Goal: Task Accomplishment & Management: Use online tool/utility

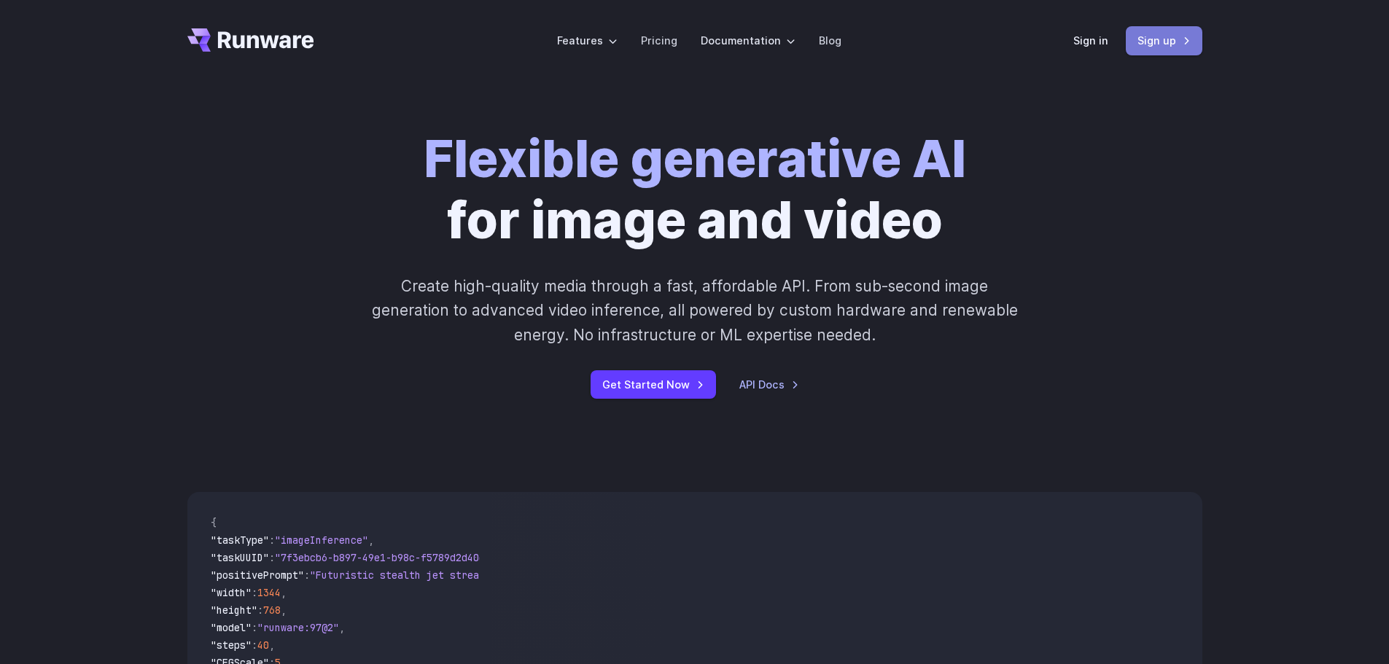
click at [1158, 42] on link "Sign up" at bounding box center [1163, 40] width 77 height 28
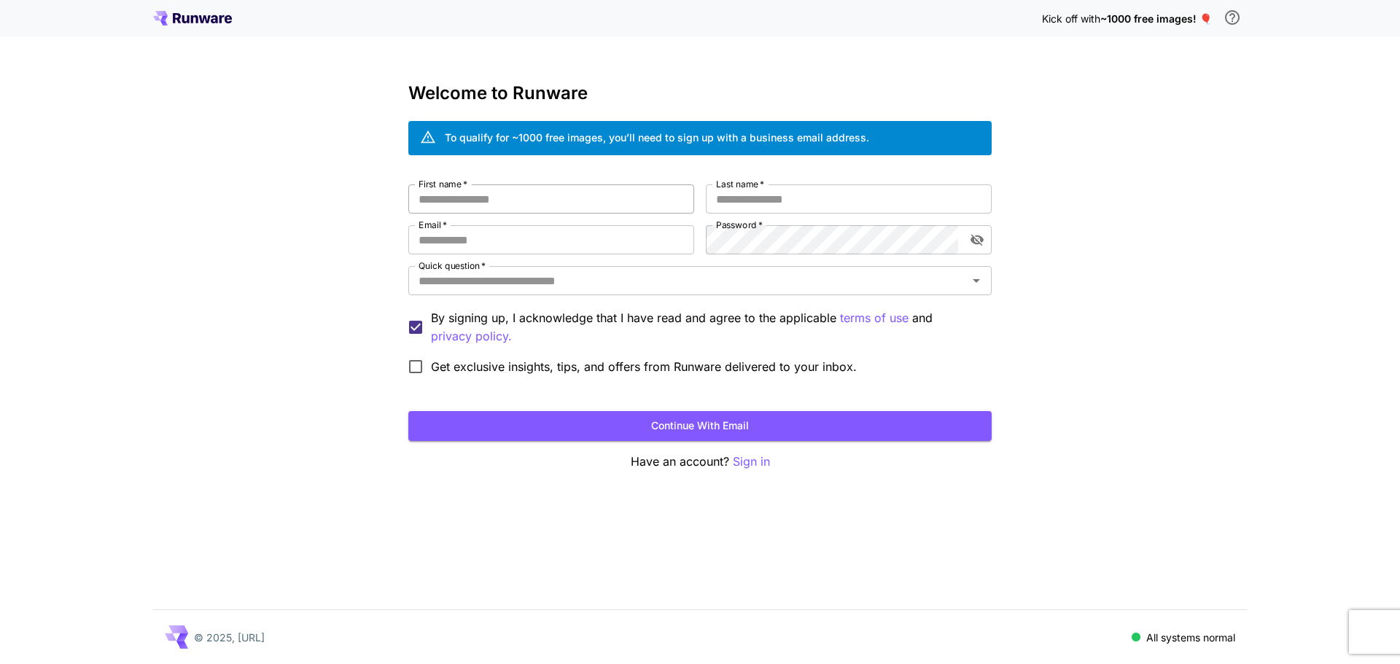
click at [518, 196] on input "First name   *" at bounding box center [551, 198] width 286 height 29
type input "*****"
click at [737, 190] on label "Last name   *" at bounding box center [740, 184] width 48 height 12
click at [737, 190] on input "Last name   *" at bounding box center [849, 198] width 286 height 29
type input "******"
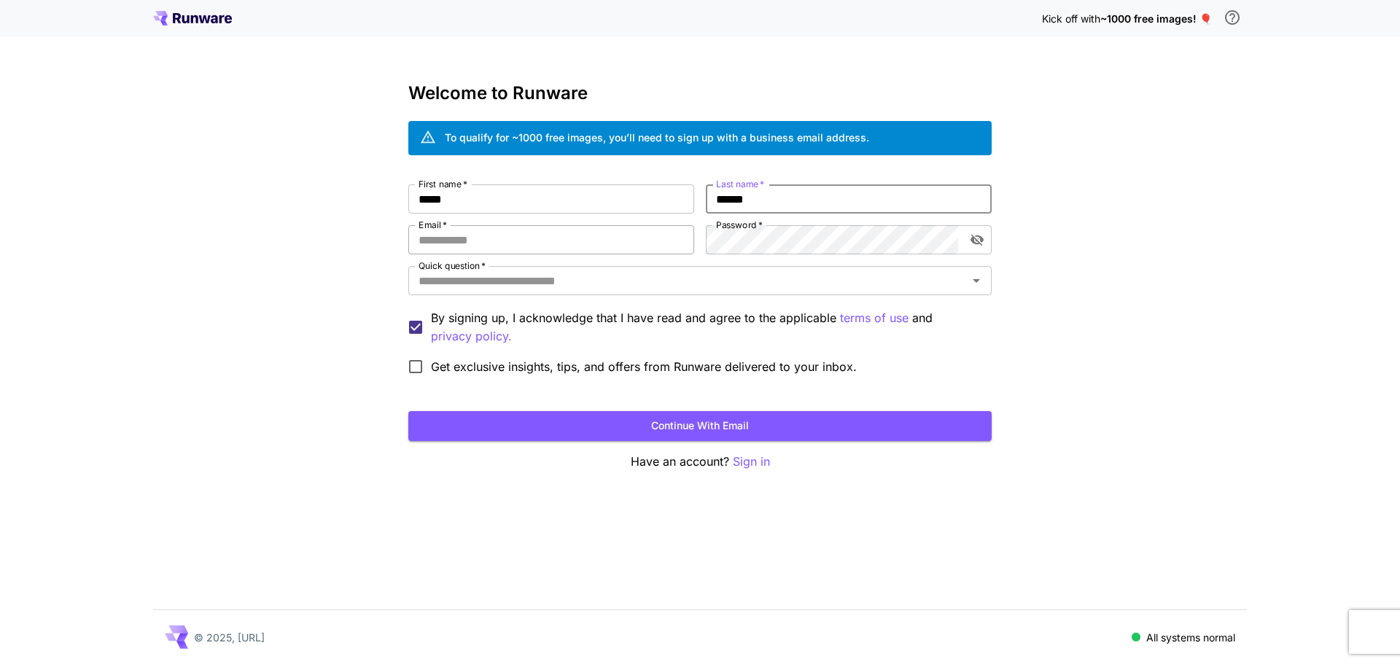
click at [579, 239] on input "Email   *" at bounding box center [551, 239] width 286 height 29
type input "**********"
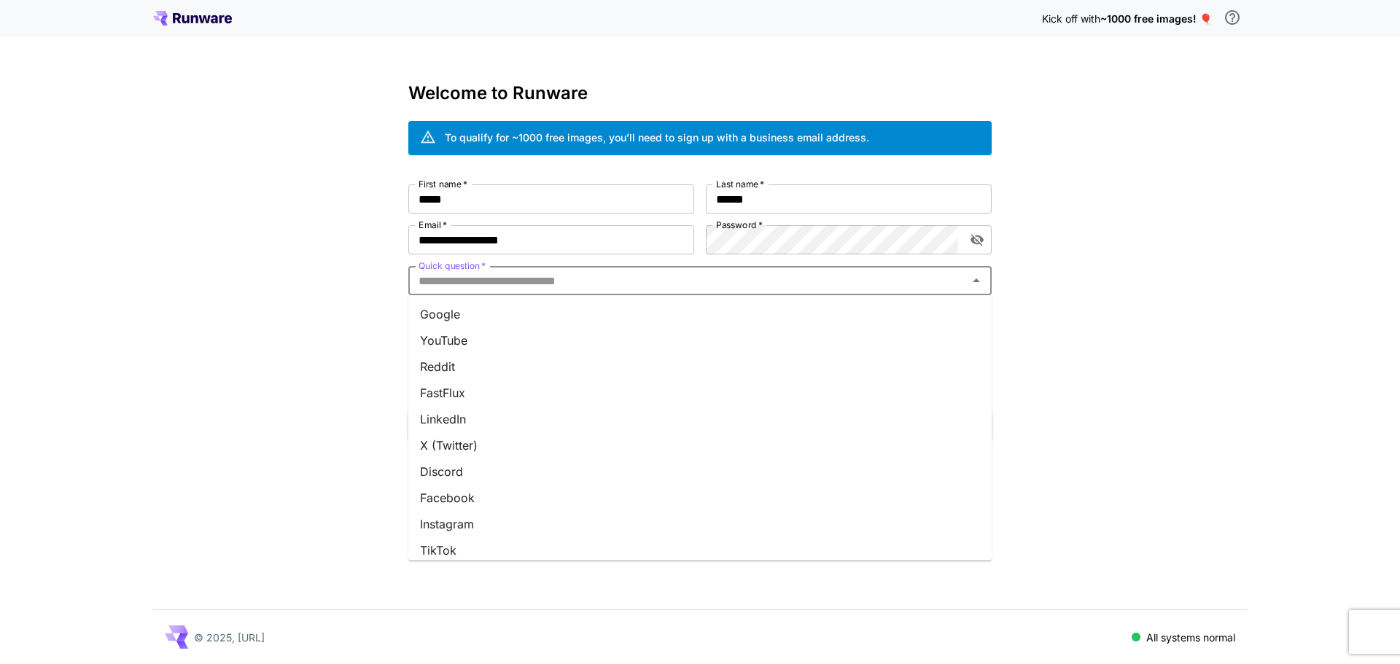
click at [639, 284] on input "Quick question   *" at bounding box center [688, 280] width 550 height 20
click at [495, 320] on li "Google" at bounding box center [699, 314] width 583 height 26
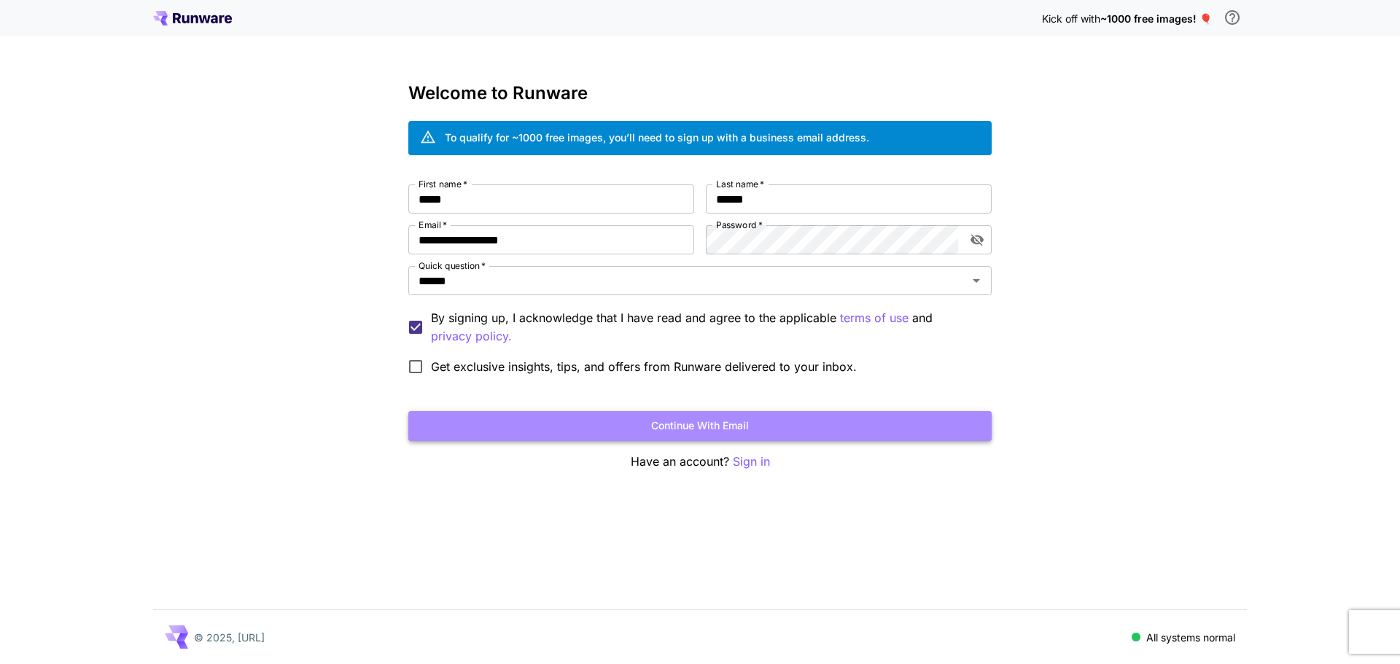
click at [695, 427] on button "Continue with email" at bounding box center [699, 426] width 583 height 30
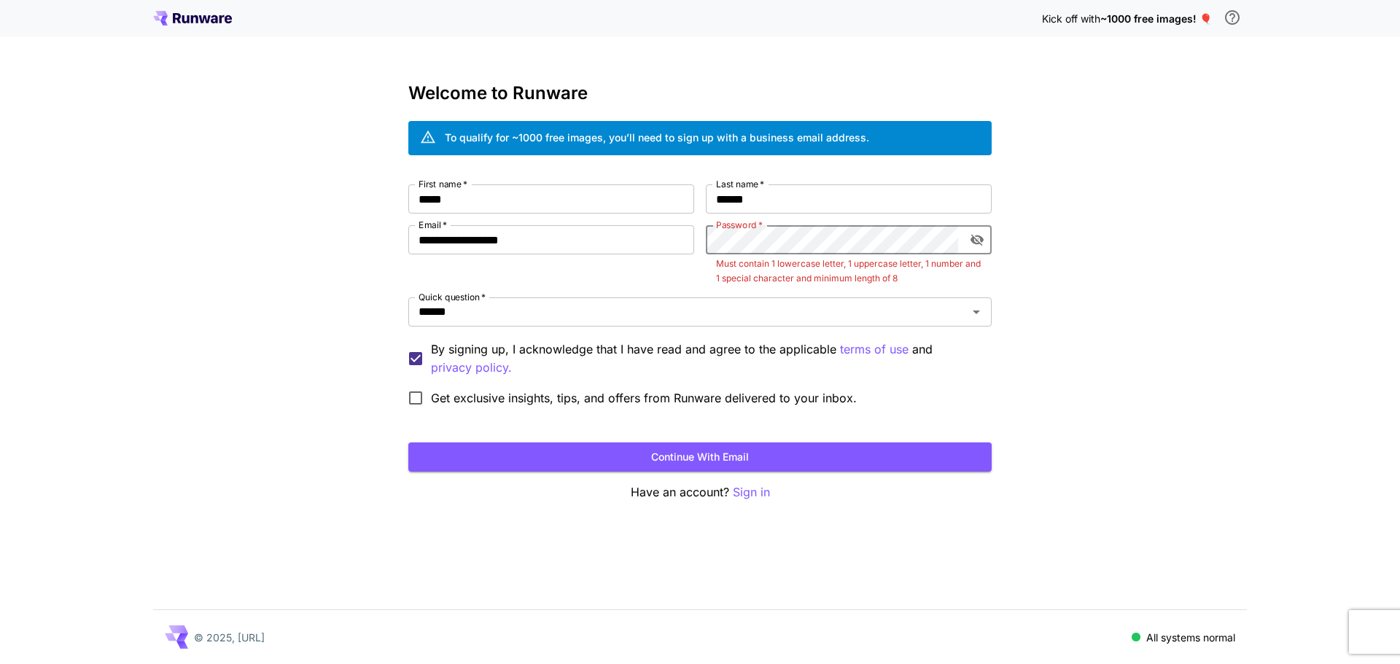
click at [974, 242] on icon "toggle password visibility" at bounding box center [976, 241] width 13 height 12
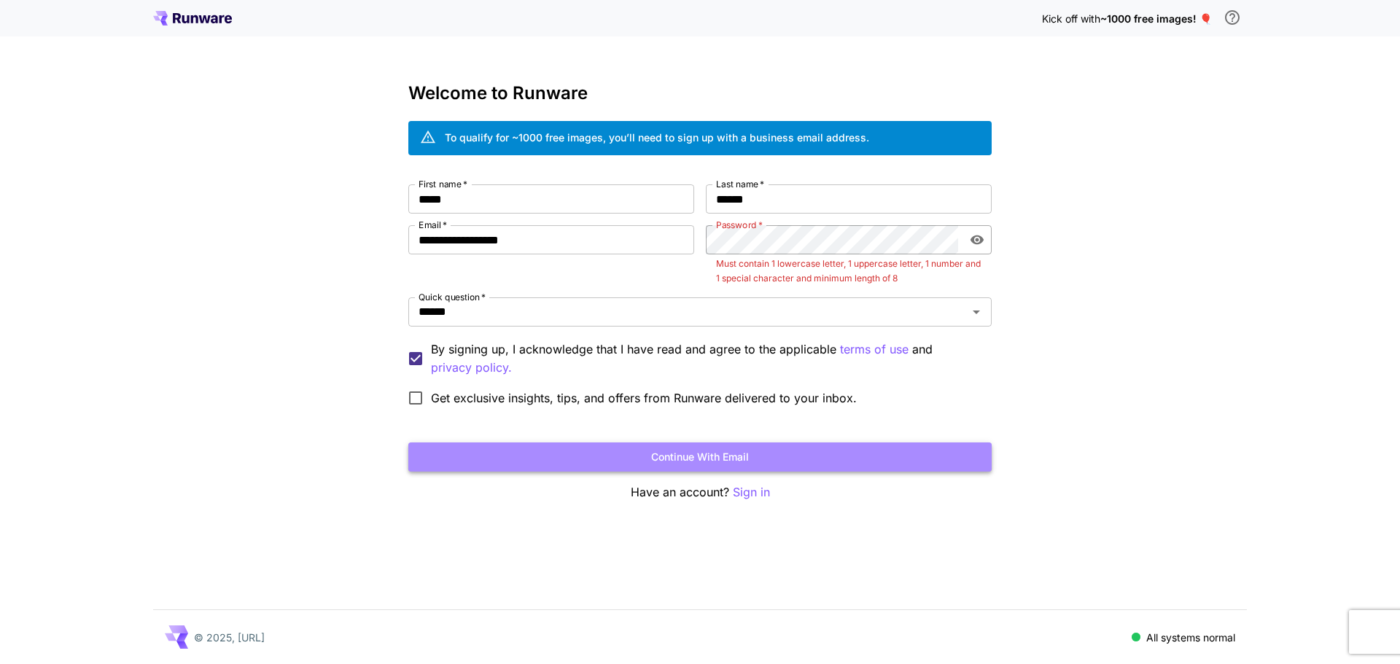
click at [718, 461] on button "Continue with email" at bounding box center [699, 457] width 583 height 30
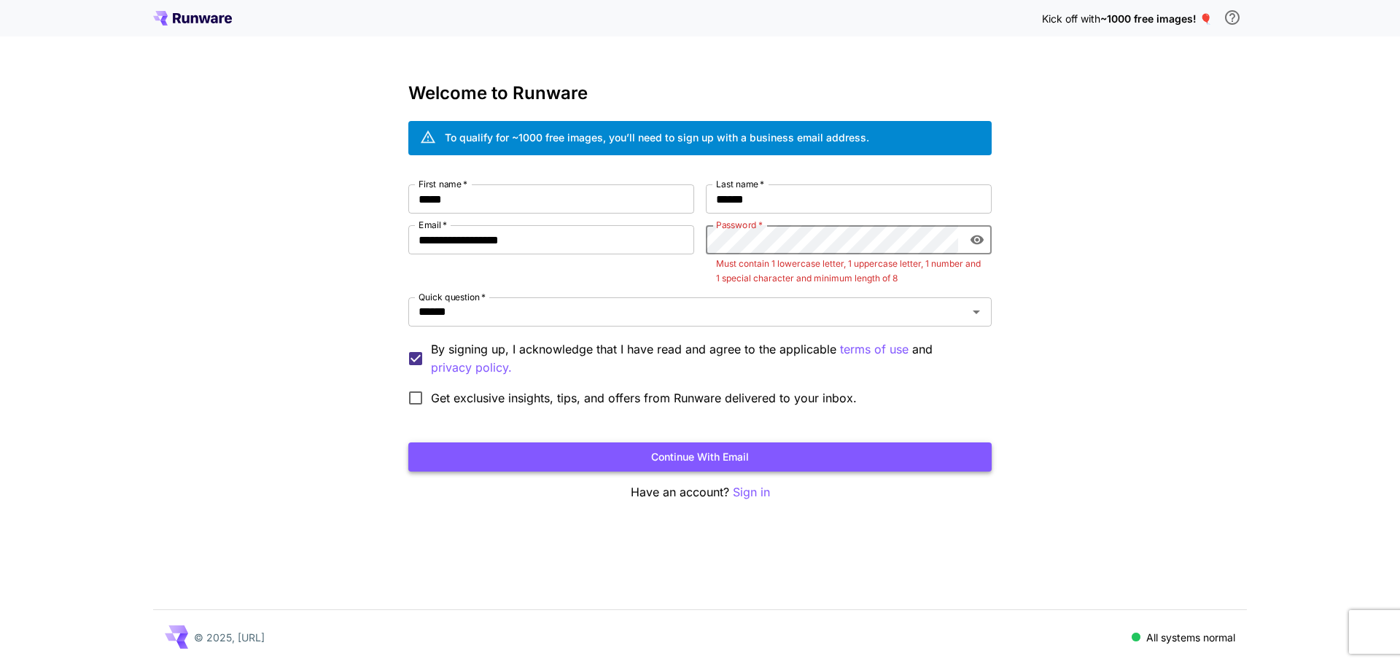
click at [743, 450] on button "Continue with email" at bounding box center [699, 457] width 583 height 30
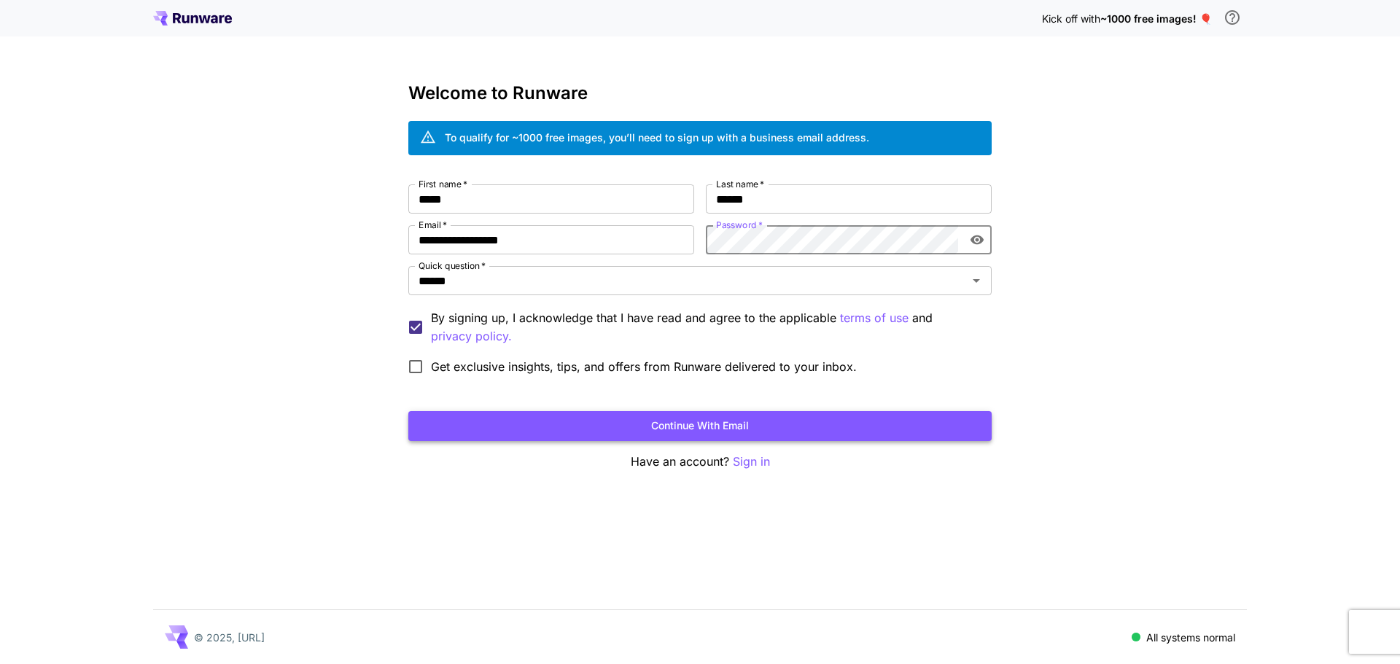
click at [716, 429] on button "Continue with email" at bounding box center [699, 426] width 583 height 30
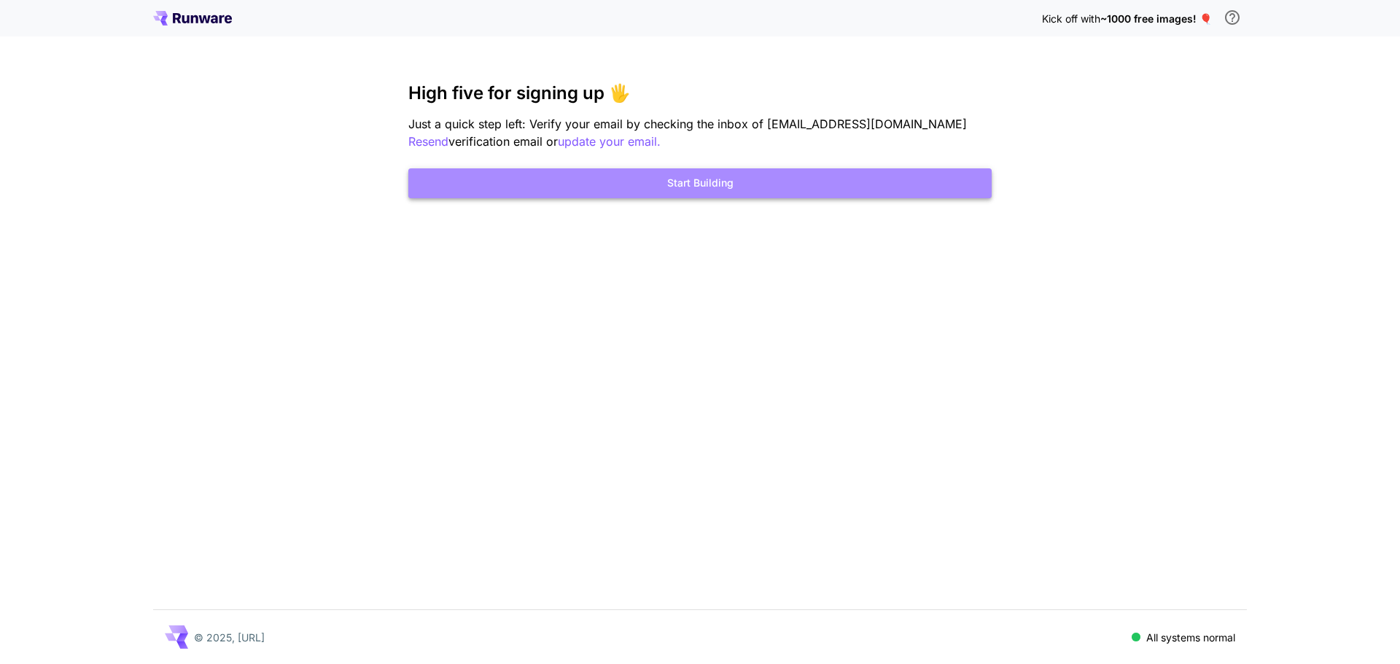
click at [698, 189] on button "Start Building" at bounding box center [699, 183] width 583 height 30
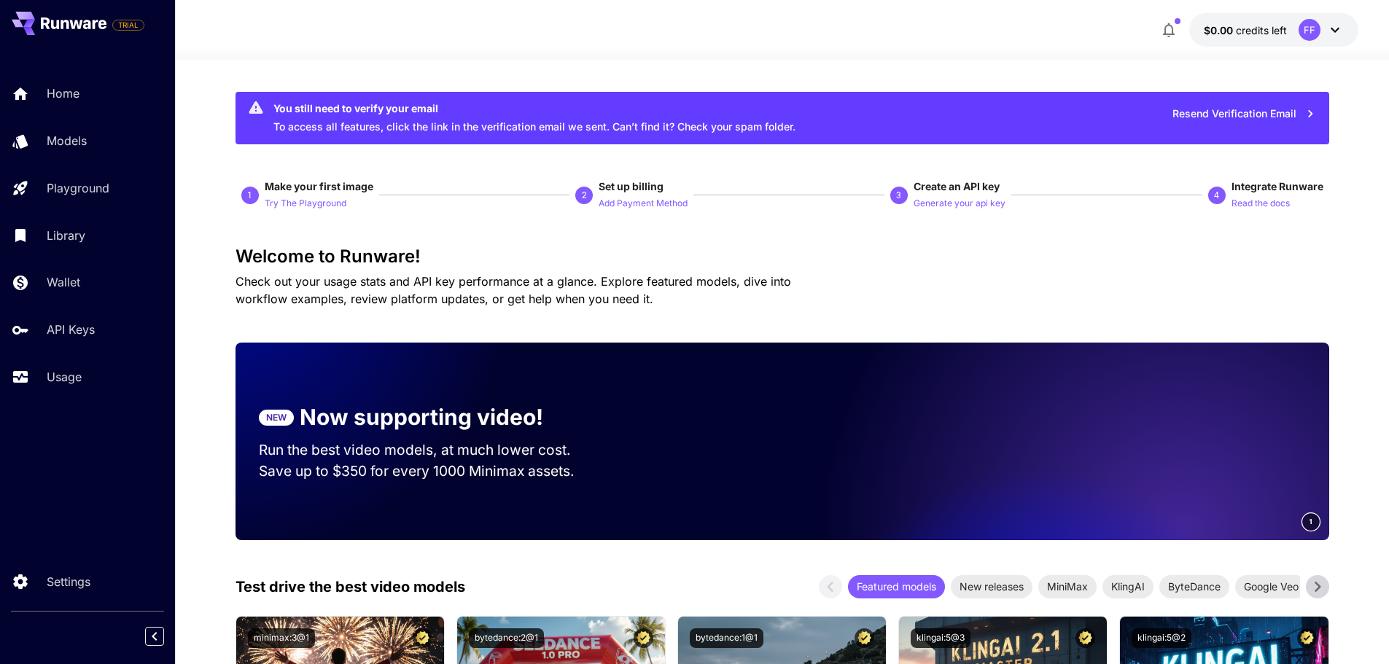
click at [1333, 33] on icon at bounding box center [1334, 29] width 17 height 17
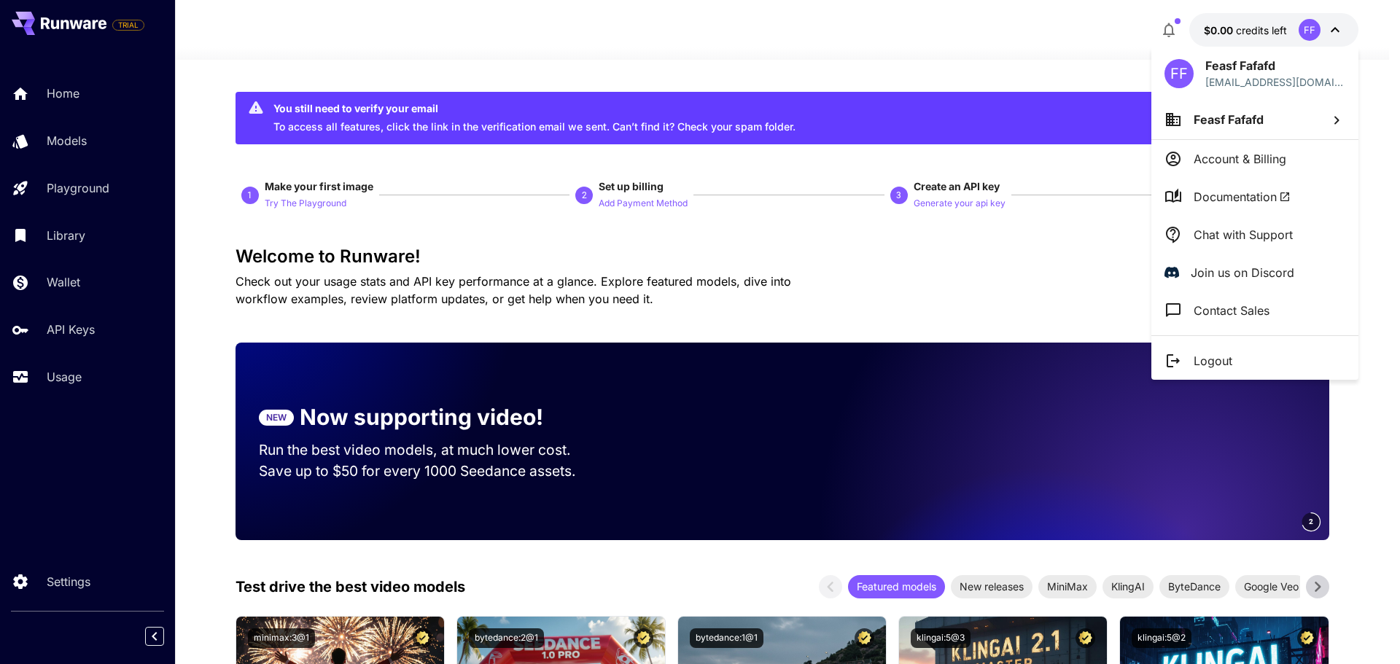
click at [71, 90] on div at bounding box center [700, 332] width 1400 height 664
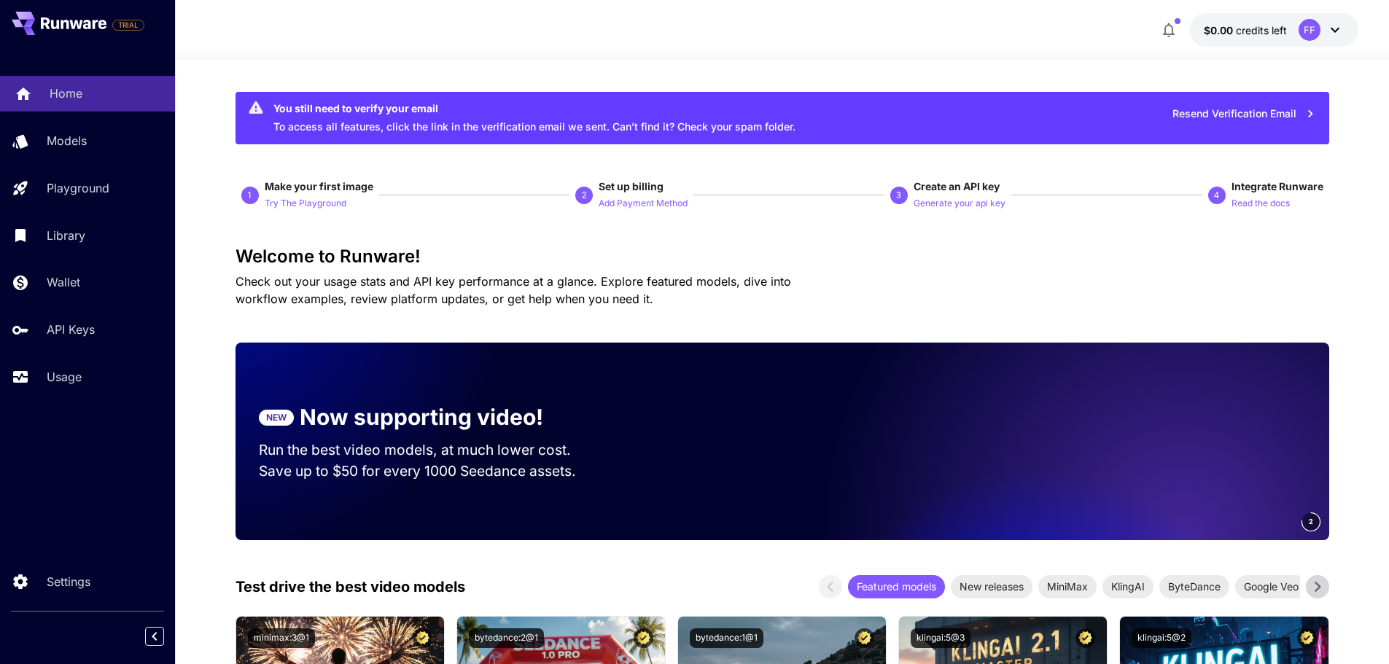
click at [67, 93] on p "Home" at bounding box center [66, 93] width 33 height 17
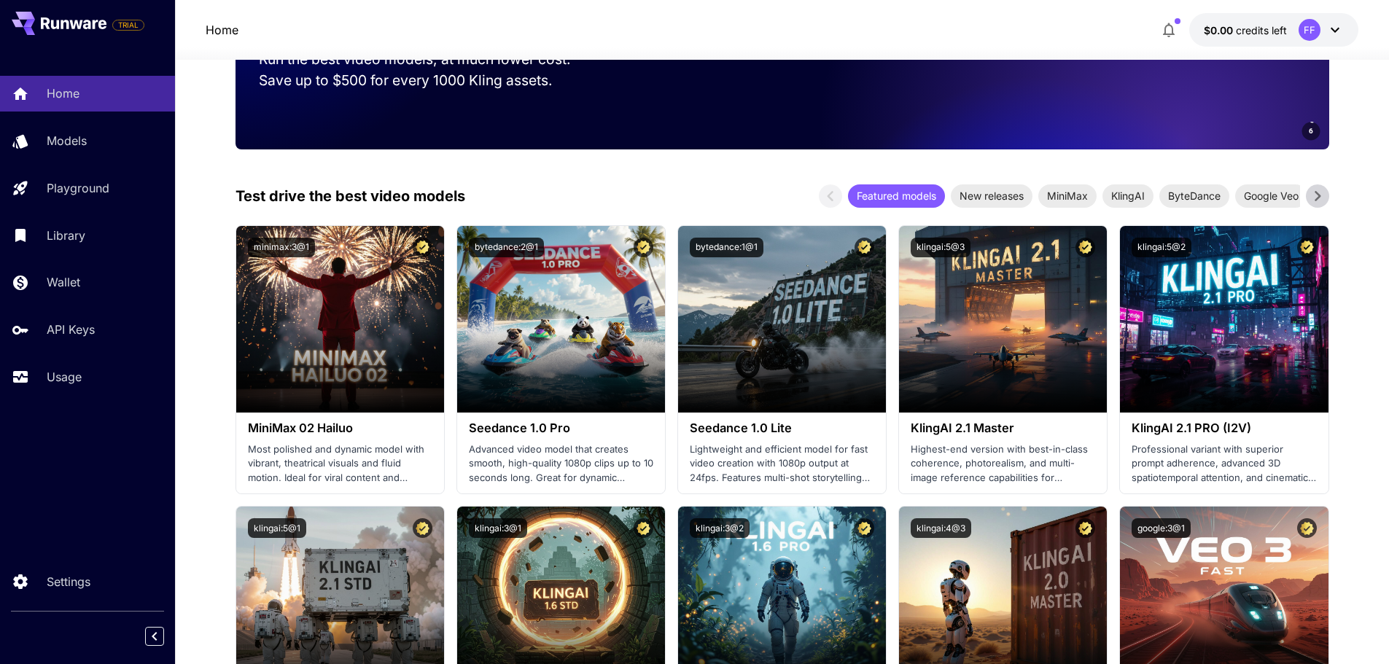
scroll to position [292, 0]
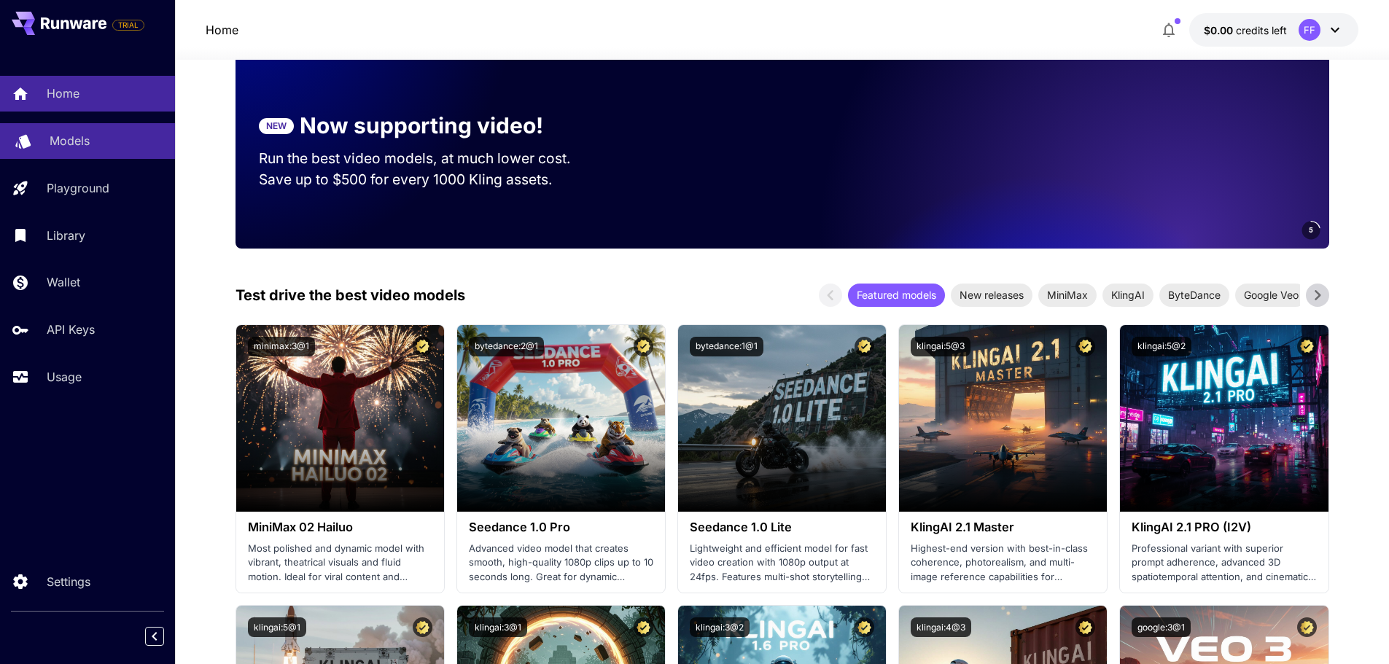
click at [104, 142] on div "Models" at bounding box center [107, 140] width 114 height 17
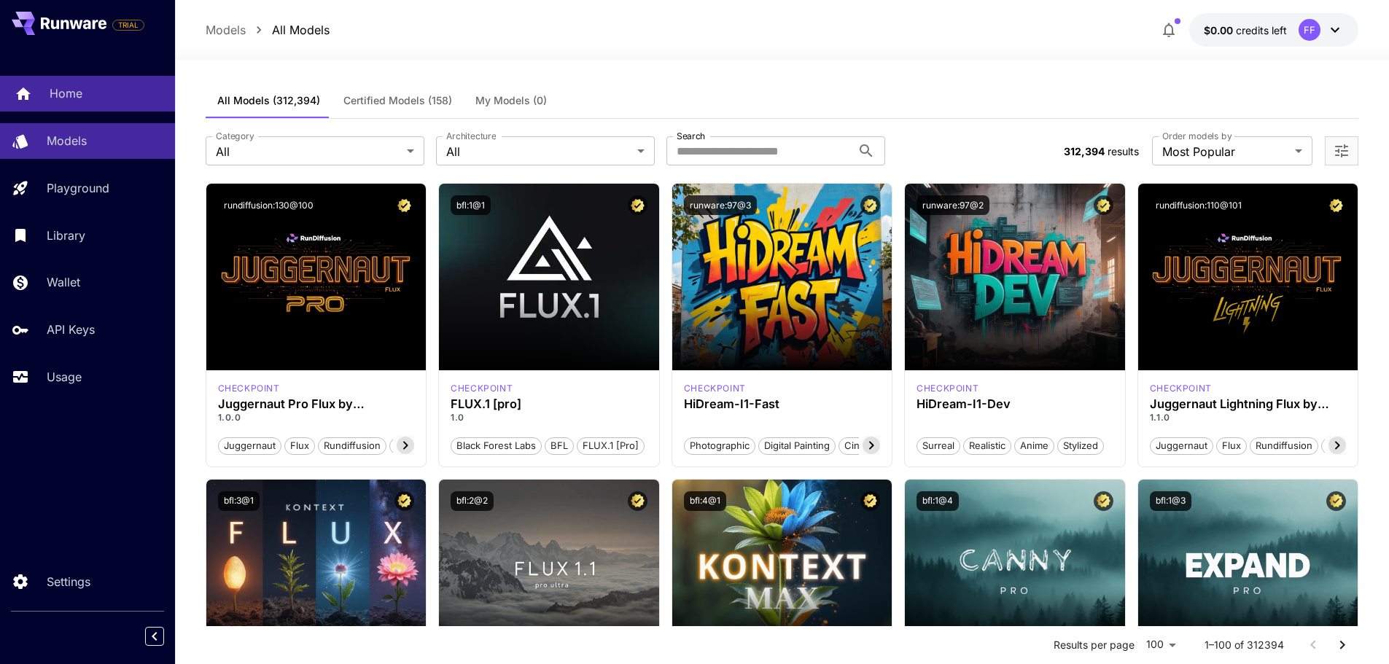
click at [85, 89] on div "Home" at bounding box center [107, 93] width 114 height 17
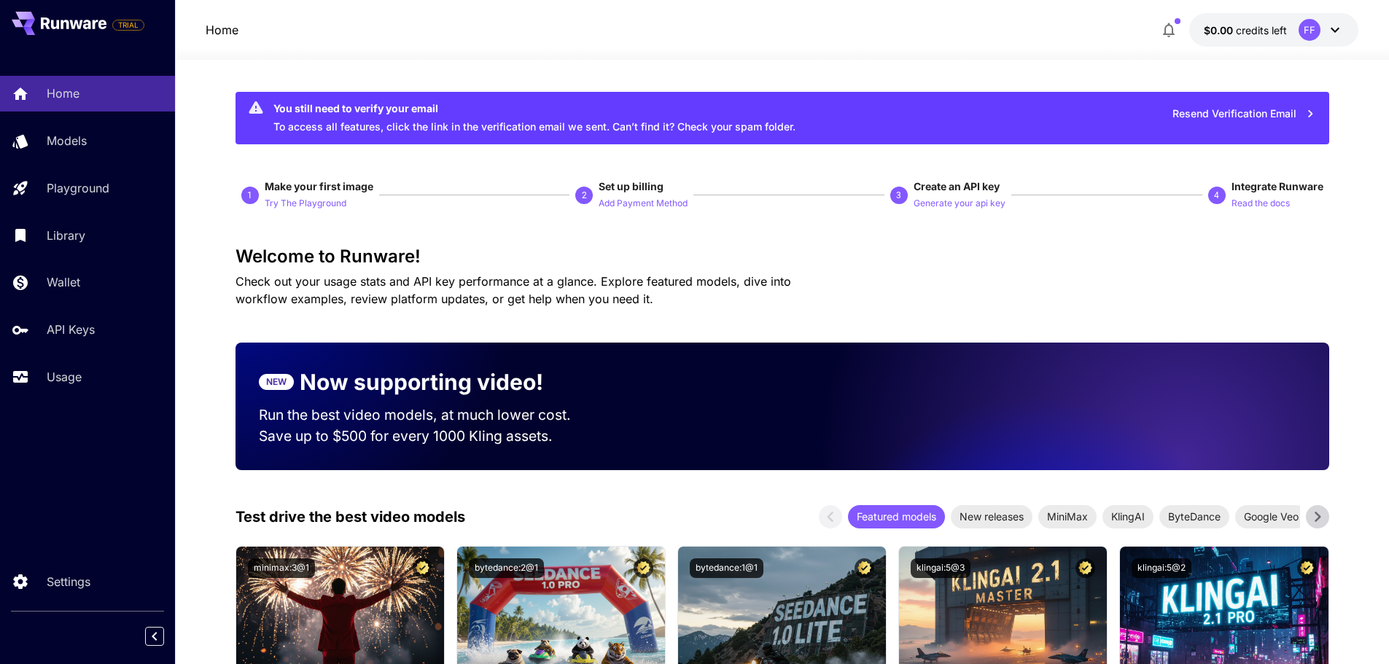
click at [1343, 34] on icon at bounding box center [1334, 29] width 17 height 17
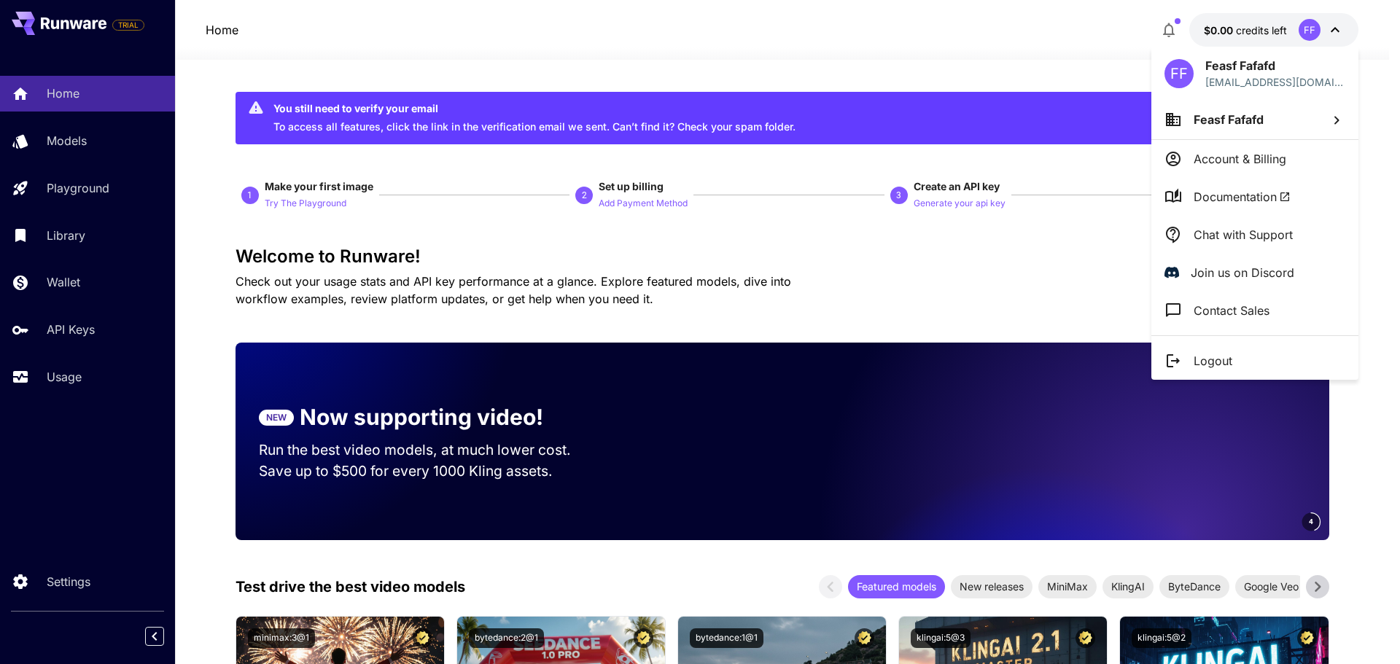
click at [734, 62] on div at bounding box center [700, 332] width 1400 height 664
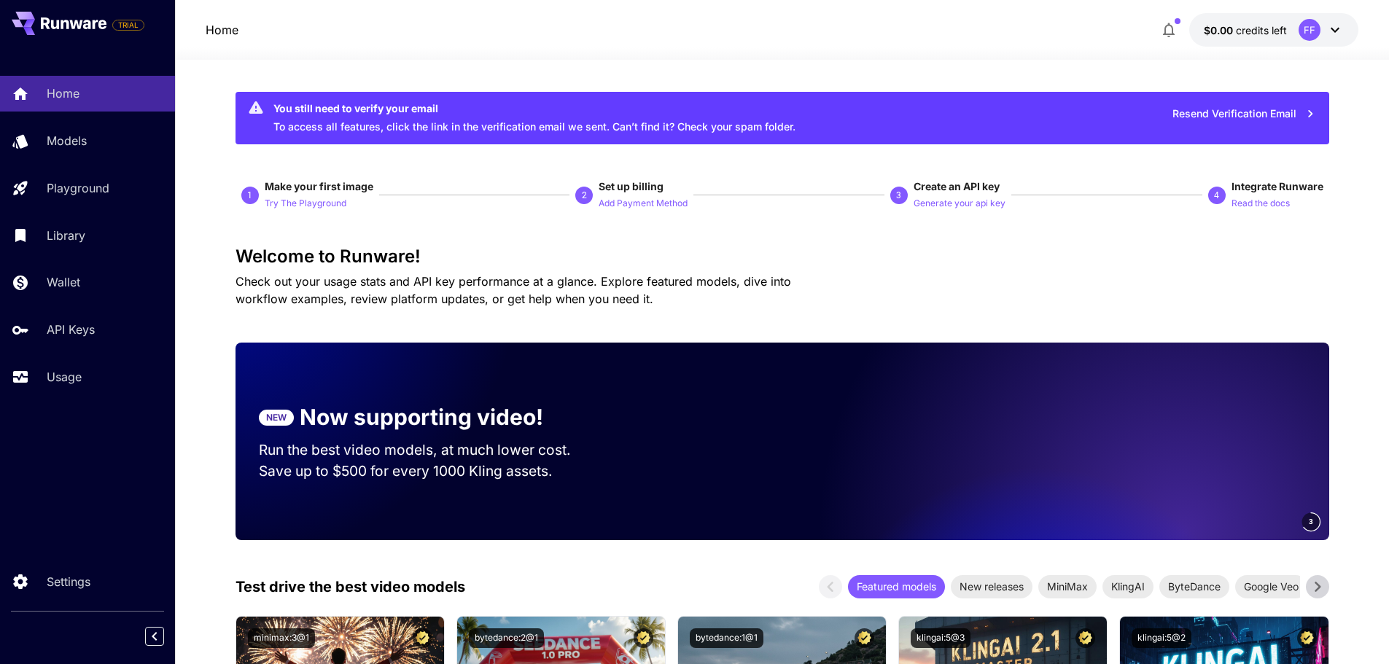
click at [83, 24] on icon at bounding box center [74, 23] width 66 height 12
click at [60, 22] on icon at bounding box center [74, 23] width 66 height 12
click at [216, 30] on p "Home" at bounding box center [222, 29] width 33 height 17
click at [1334, 33] on icon at bounding box center [1334, 29] width 17 height 17
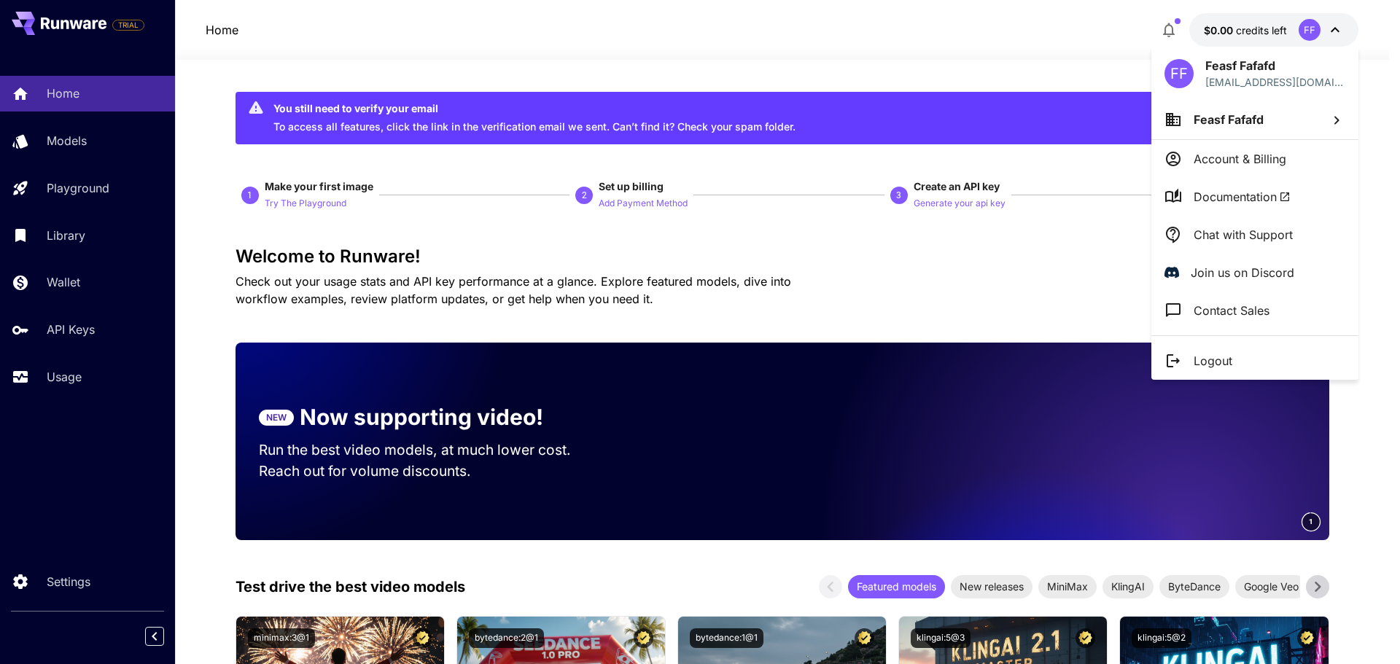
click at [1002, 39] on div at bounding box center [700, 332] width 1400 height 664
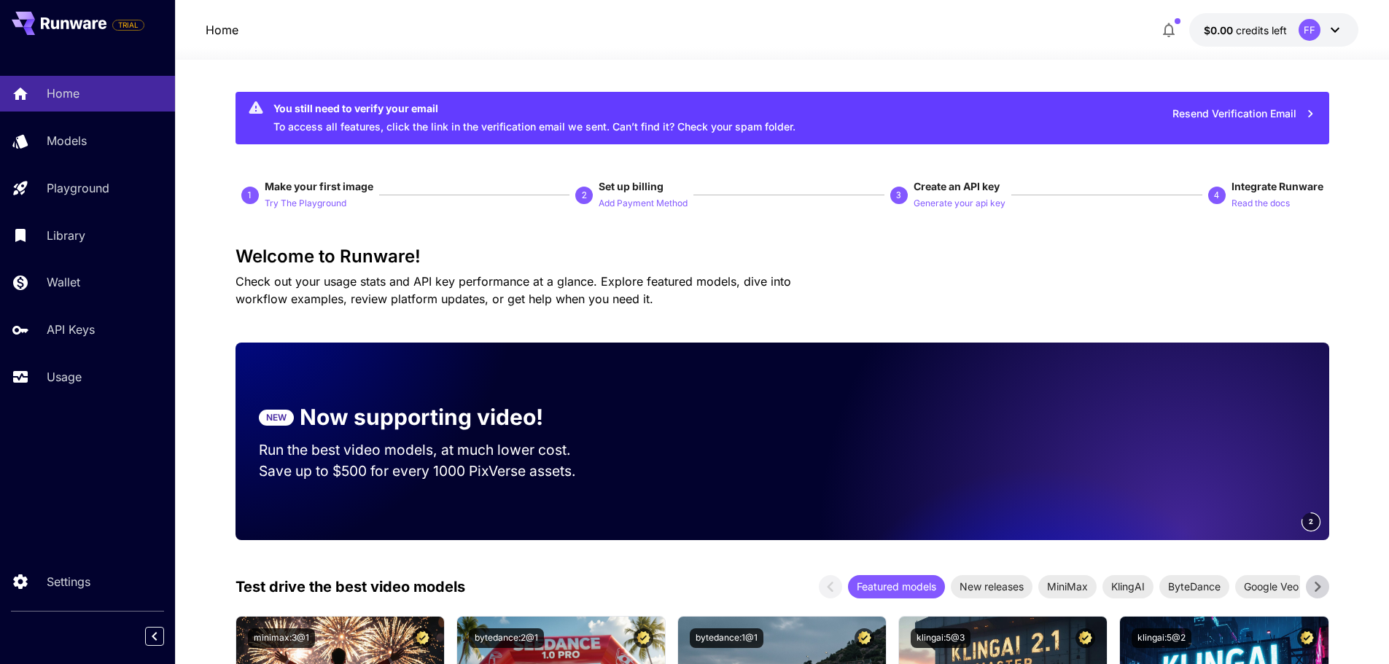
click at [83, 22] on icon at bounding box center [74, 23] width 66 height 12
click at [319, 205] on p "Try The Playground" at bounding box center [306, 204] width 82 height 14
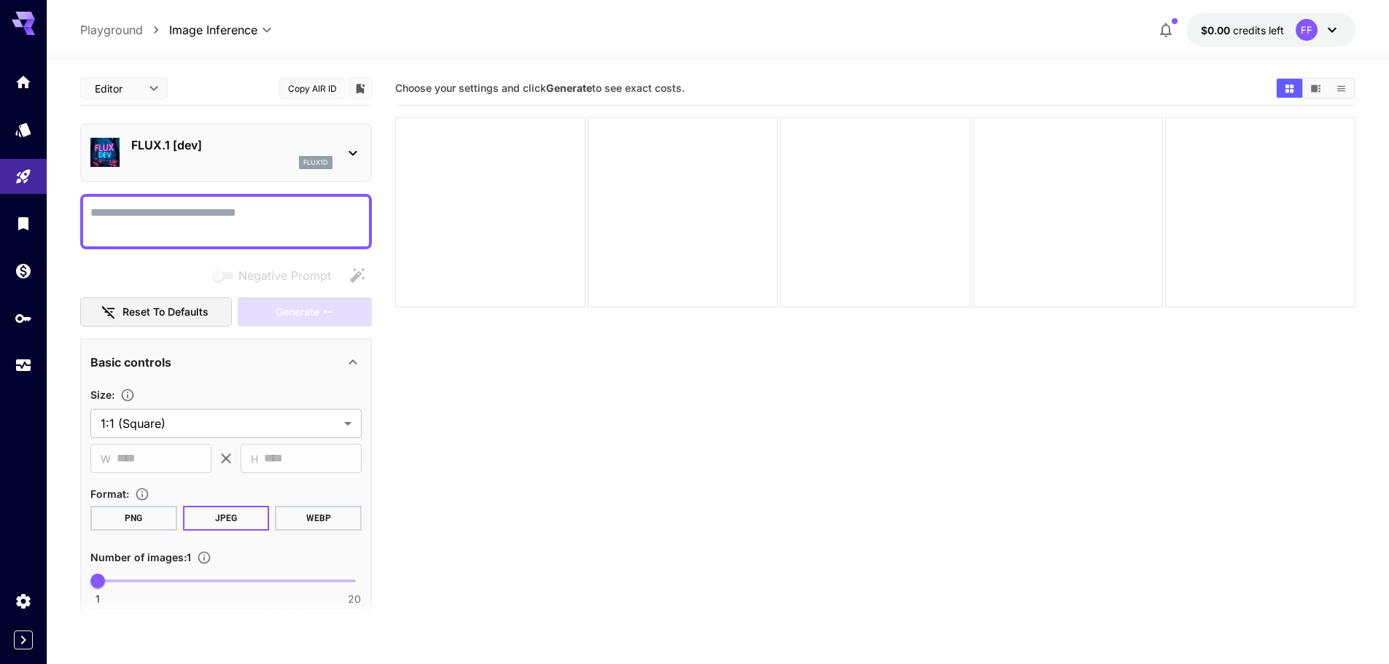
click at [212, 207] on textarea "Negative Prompt" at bounding box center [225, 221] width 271 height 35
drag, startPoint x: 151, startPoint y: 218, endPoint x: 133, endPoint y: 216, distance: 17.6
click at [42, 215] on div "**********" at bounding box center [694, 389] width 1389 height 779
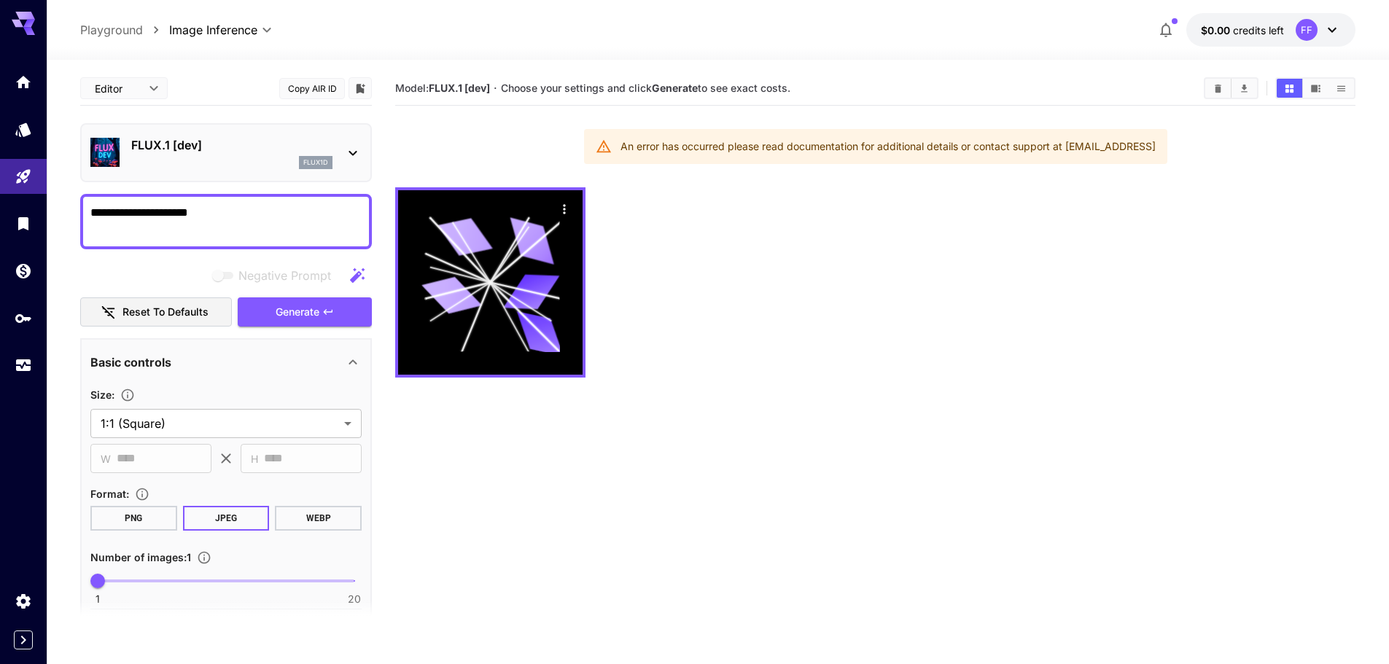
type textarea "**********"
click at [1062, 135] on div "An error has occurred please read documentation for additional details or conta…" at bounding box center [887, 146] width 535 height 26
click at [1118, 149] on div "An error has occurred please read documentation for additional details or conta…" at bounding box center [887, 146] width 535 height 26
click at [339, 315] on button "Generate" at bounding box center [305, 312] width 134 height 30
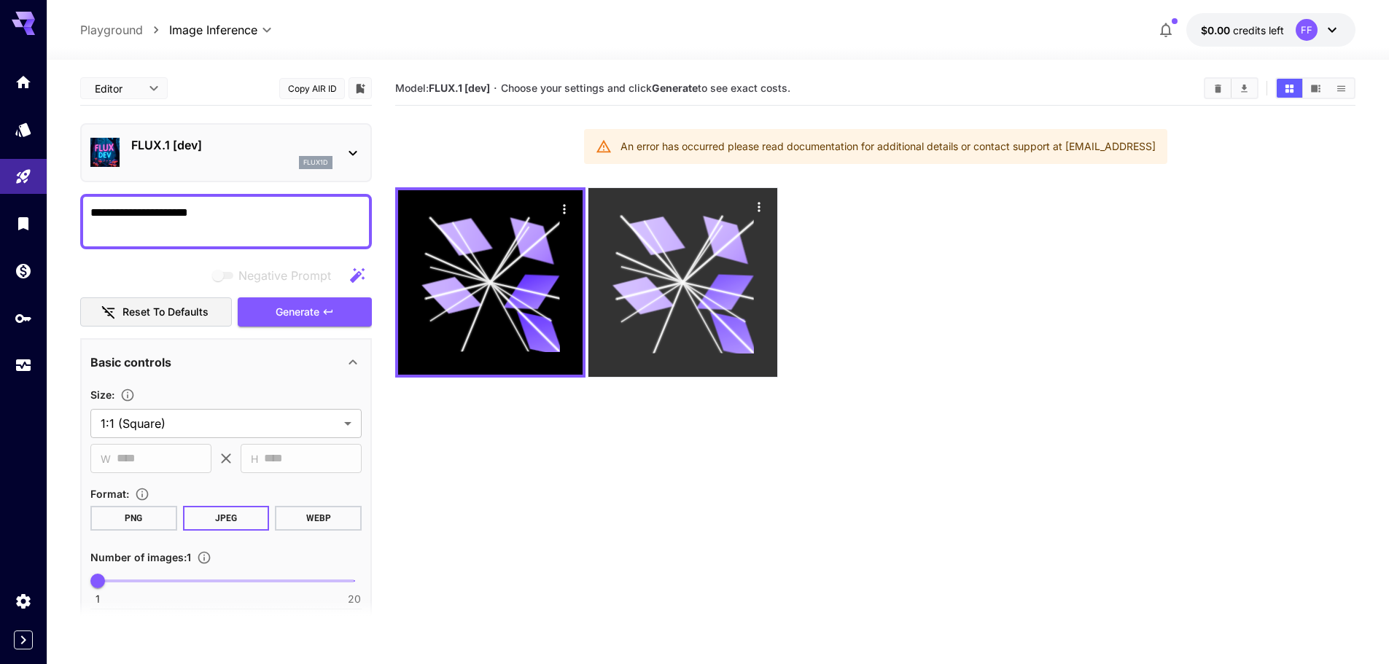
click at [730, 209] on div at bounding box center [682, 282] width 189 height 189
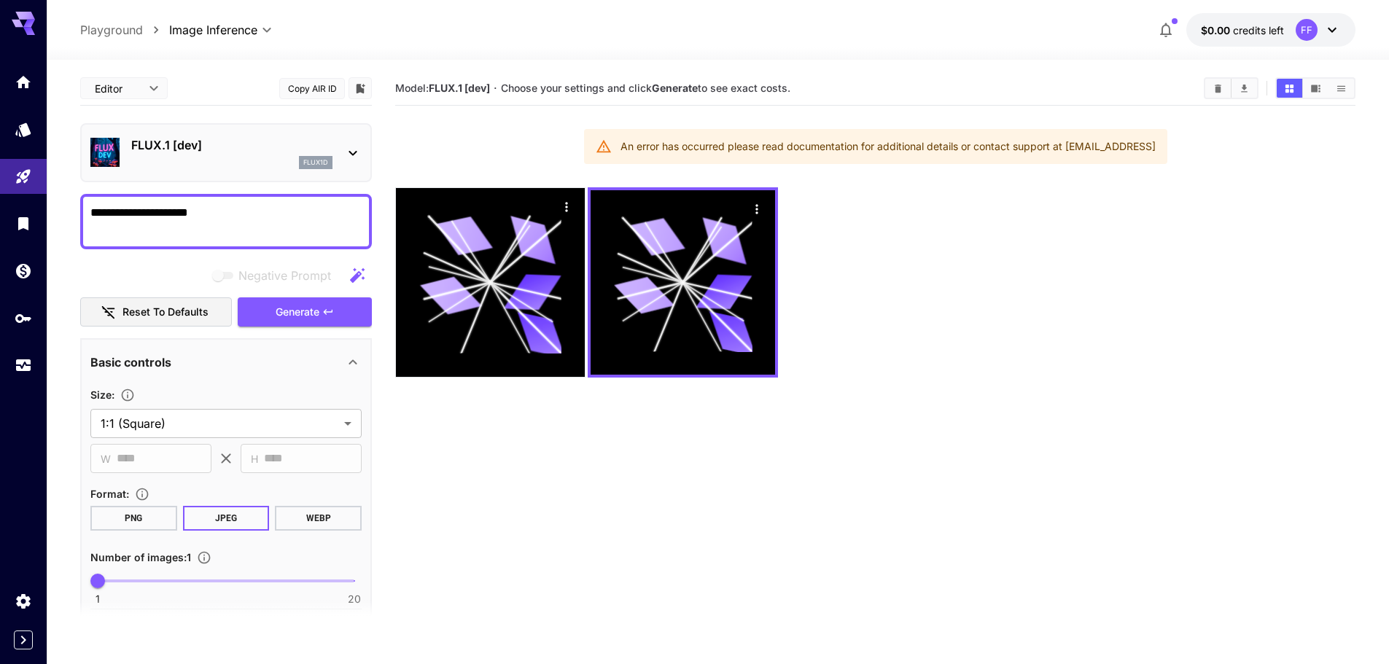
click at [1156, 31] on button "button" at bounding box center [1165, 29] width 29 height 29
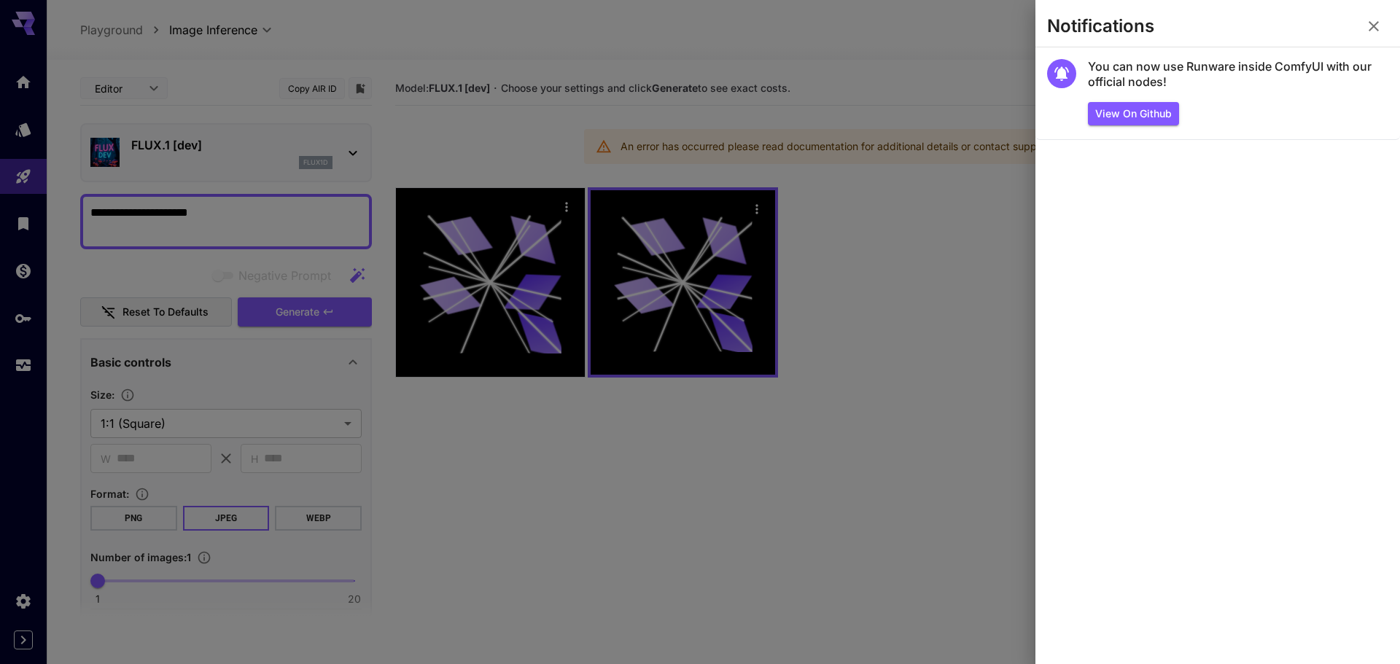
click at [1371, 25] on icon "button" at bounding box center [1373, 26] width 10 height 10
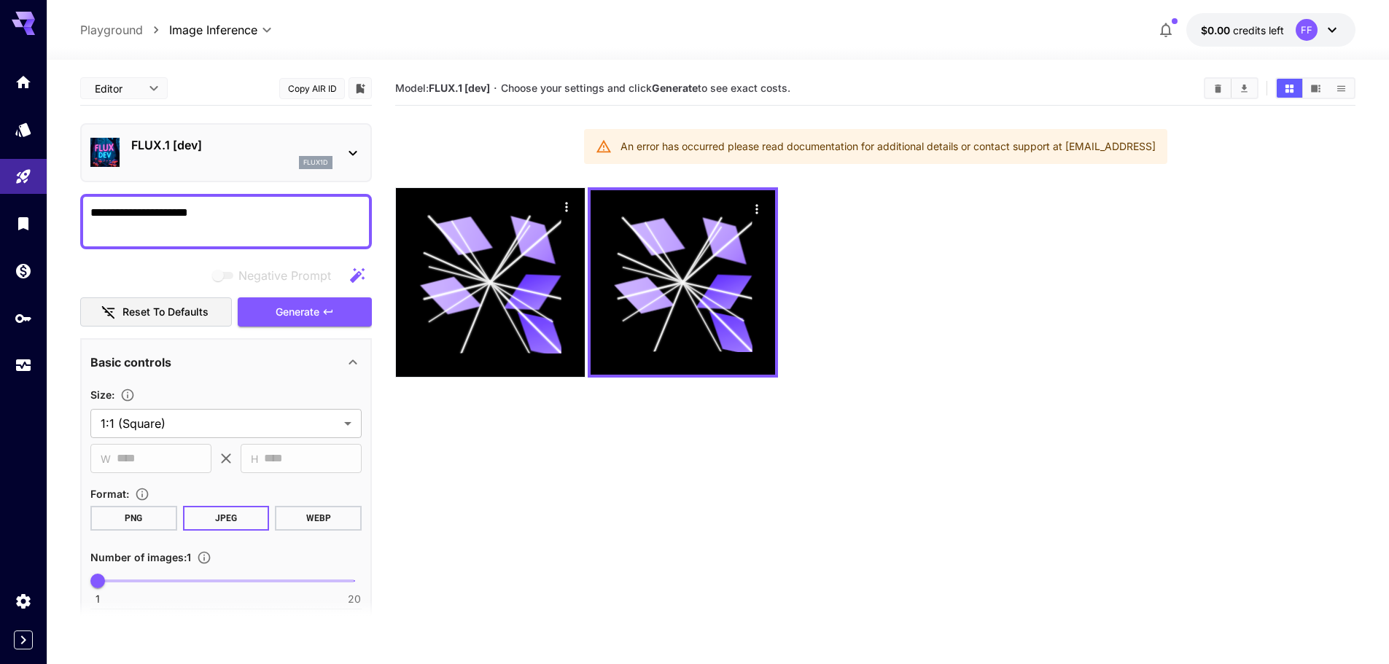
click at [355, 152] on icon at bounding box center [352, 153] width 8 height 5
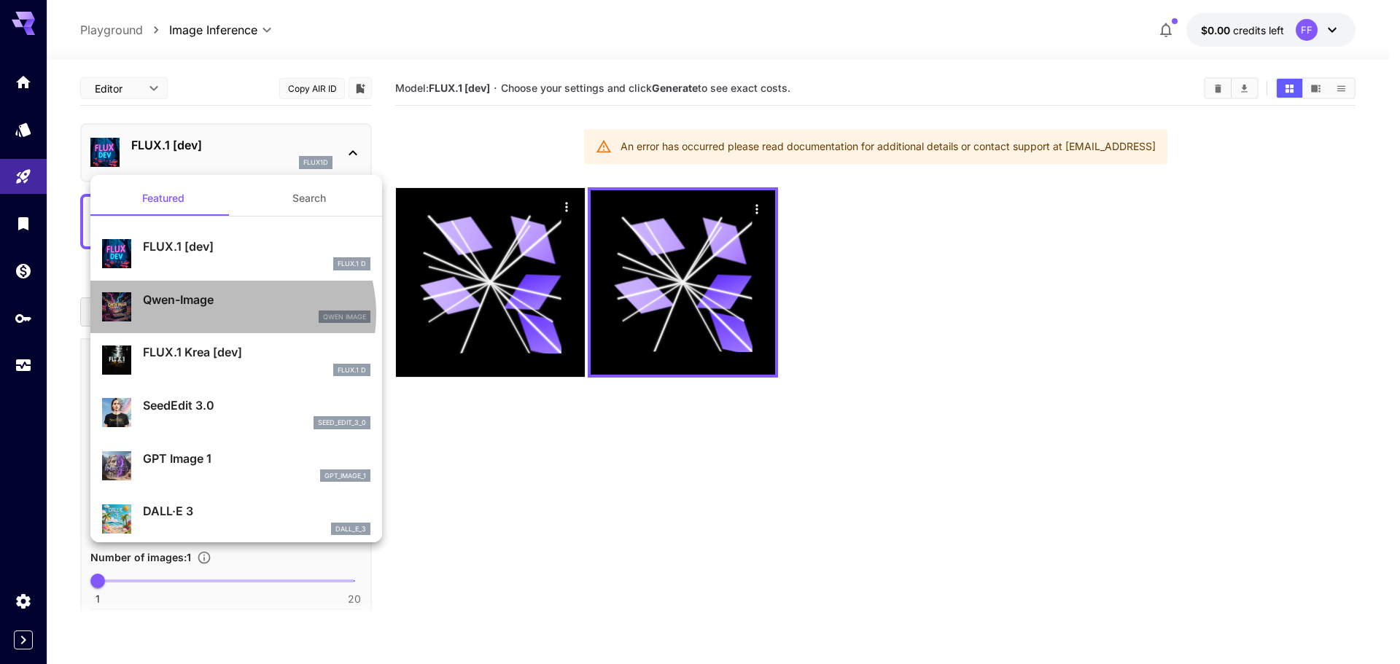
click at [229, 314] on div "Qwen Image" at bounding box center [256, 317] width 227 height 13
type input "**"
type input "***"
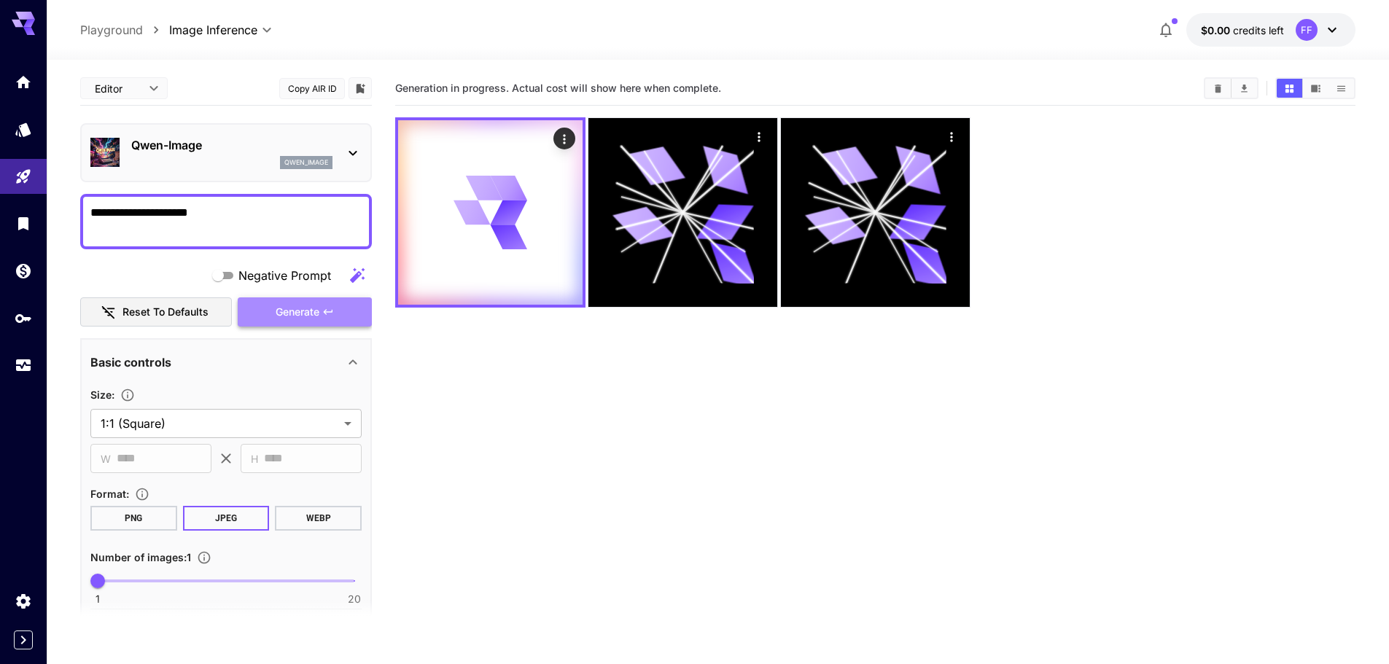
click at [286, 308] on span "Generate" at bounding box center [298, 312] width 44 height 18
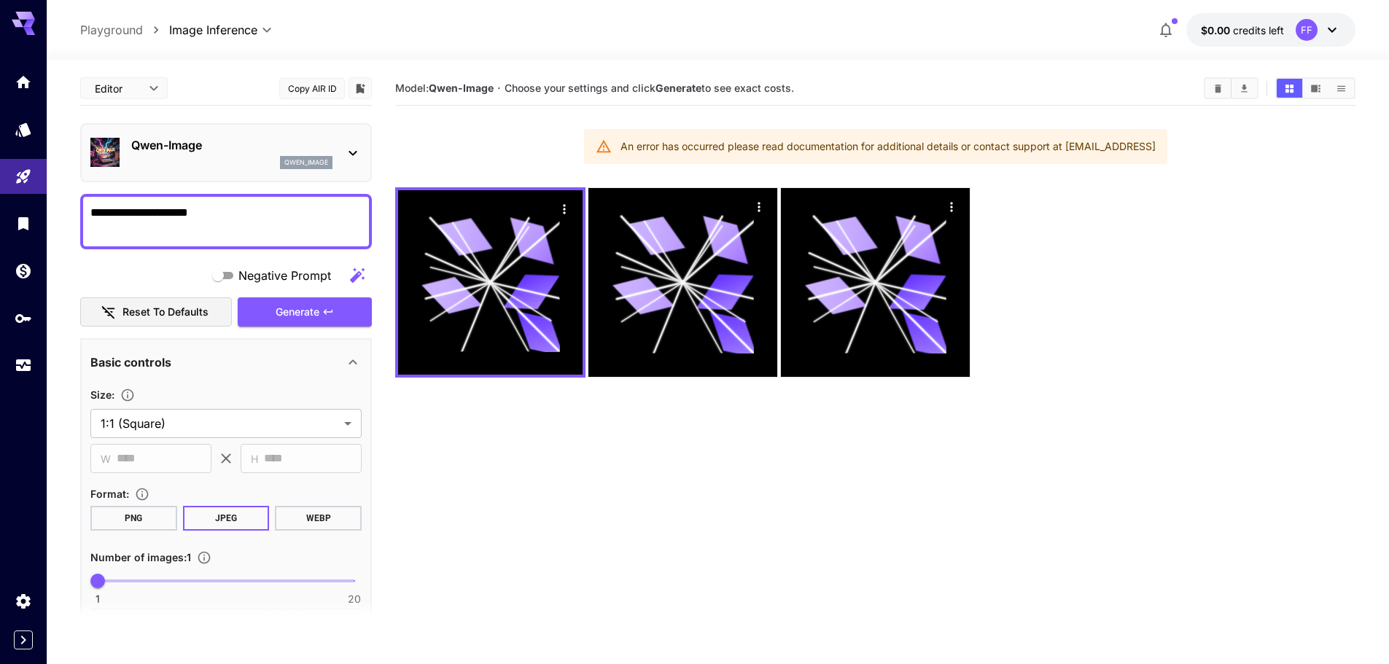
drag, startPoint x: 798, startPoint y: 144, endPoint x: 821, endPoint y: 148, distance: 23.0
click at [807, 144] on div "An error has occurred please read documentation for additional details or conta…" at bounding box center [887, 146] width 535 height 26
drag, startPoint x: 1069, startPoint y: 155, endPoint x: 1133, endPoint y: 155, distance: 64.1
click at [1077, 155] on div "An error has occurred please read documentation for additional details or conta…" at bounding box center [887, 146] width 535 height 26
click at [682, 153] on div "An error has occurred please read documentation for additional details or conta…" at bounding box center [887, 146] width 535 height 26
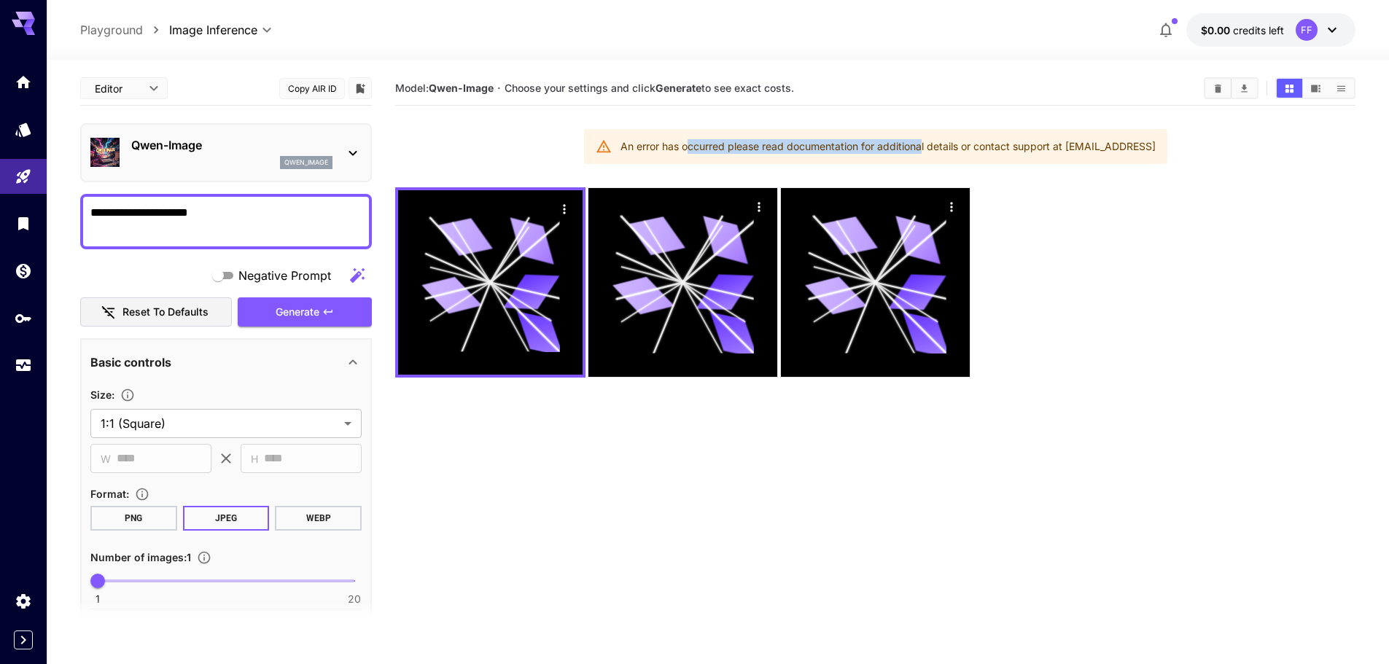
click at [598, 146] on icon at bounding box center [603, 146] width 15 height 12
click at [114, 26] on p "Playground" at bounding box center [111, 29] width 63 height 17
click at [1341, 31] on button "$0.00 credits left FF" at bounding box center [1270, 30] width 169 height 34
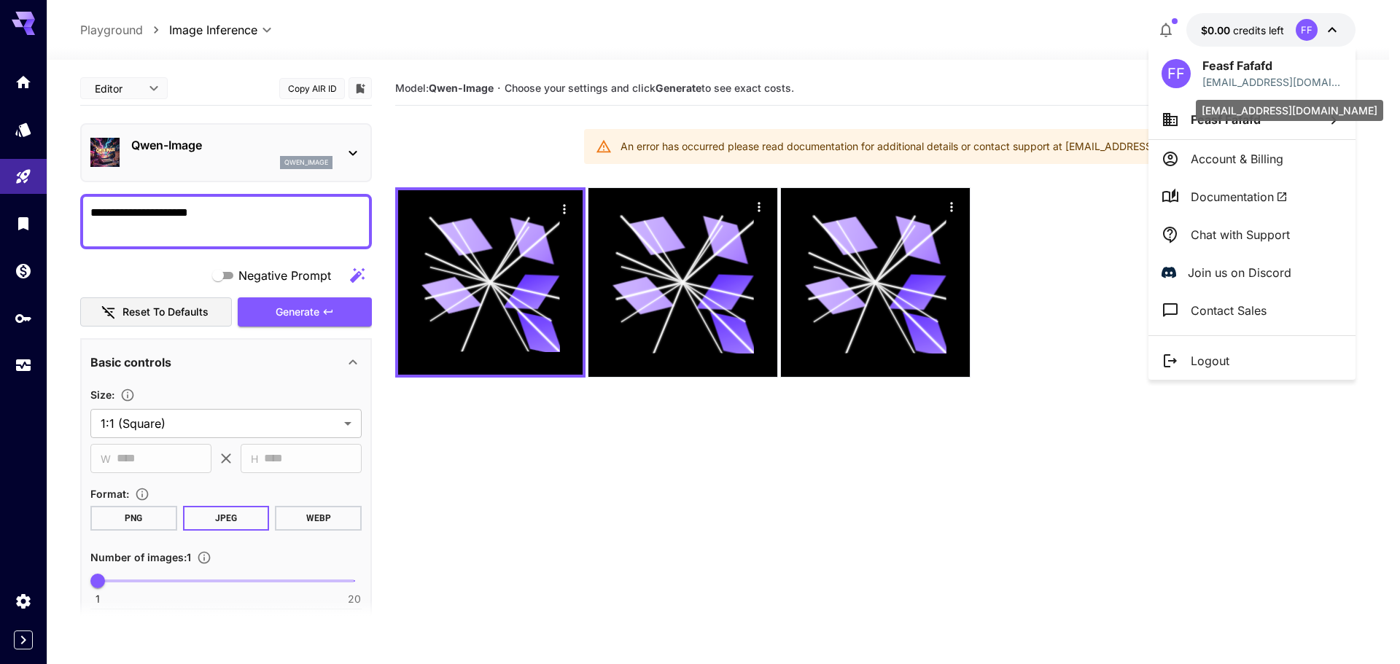
click at [1236, 75] on p "faadfadf@gmail.com" at bounding box center [1272, 81] width 140 height 15
drag, startPoint x: 1029, startPoint y: 245, endPoint x: 663, endPoint y: 251, distance: 366.0
click at [1028, 246] on div at bounding box center [700, 332] width 1400 height 664
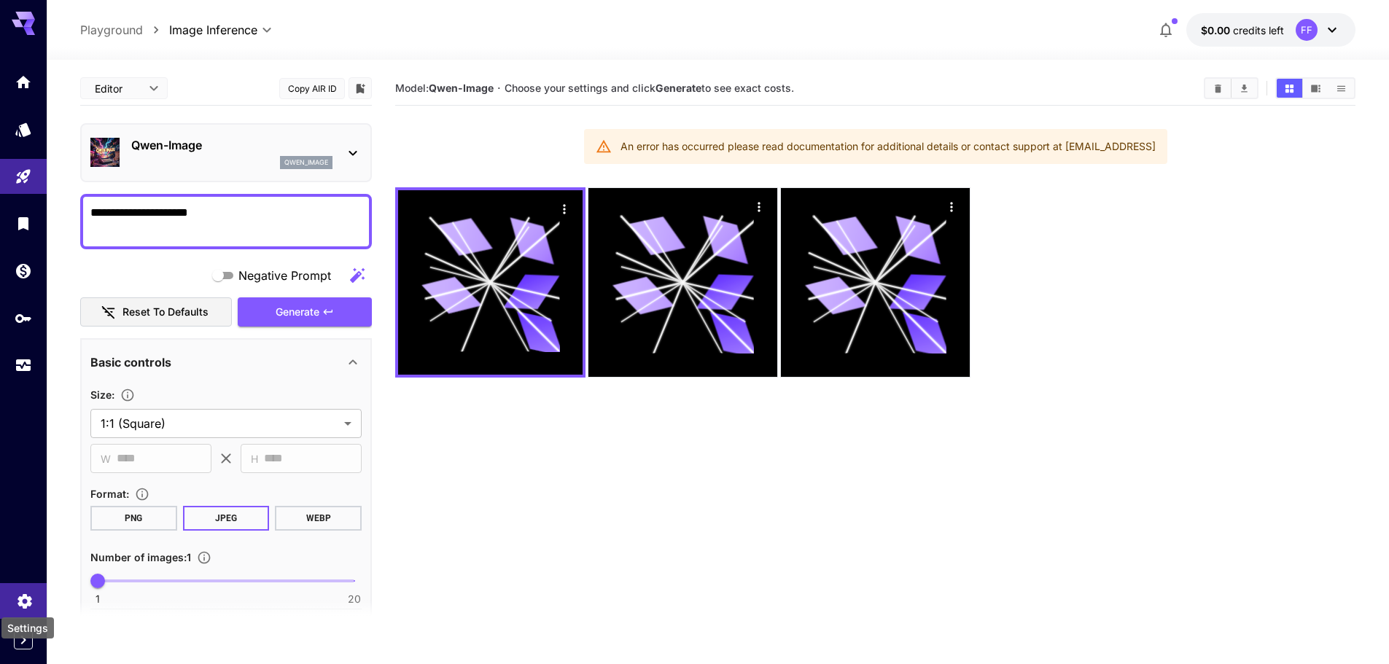
click at [27, 601] on icon "Settings" at bounding box center [24, 597] width 17 height 17
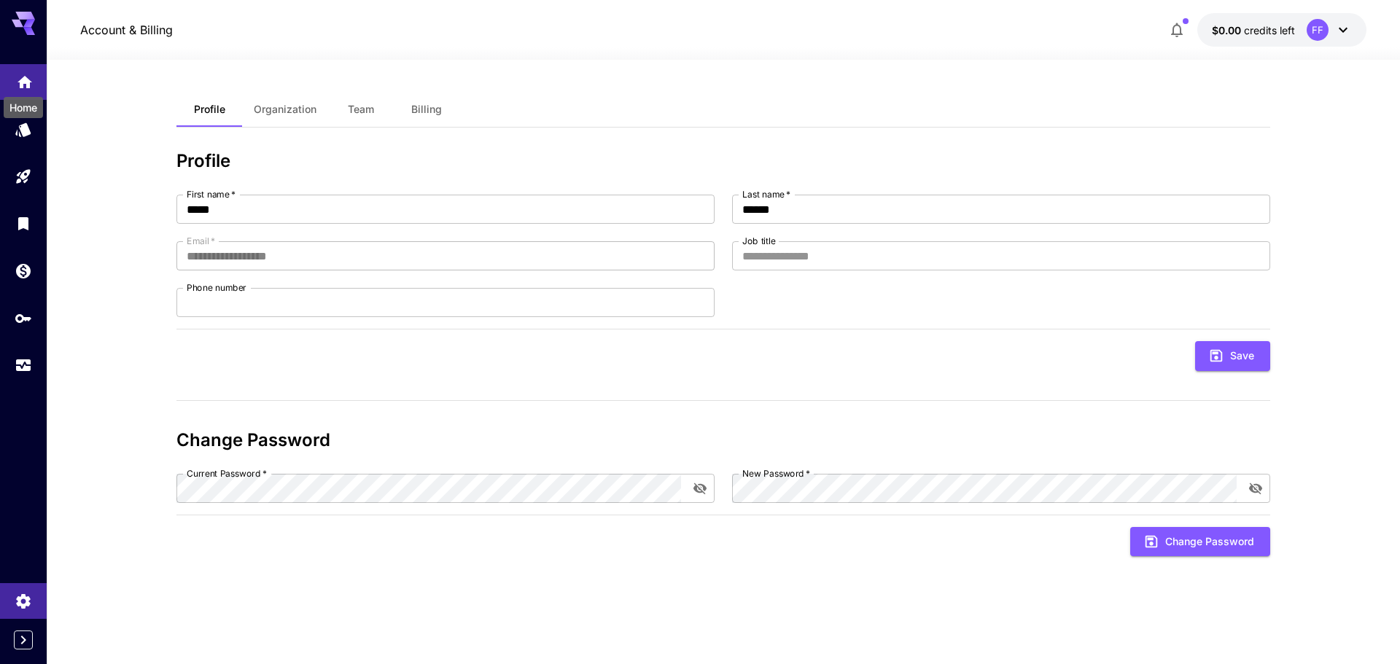
click at [30, 83] on icon "Home" at bounding box center [24, 77] width 17 height 17
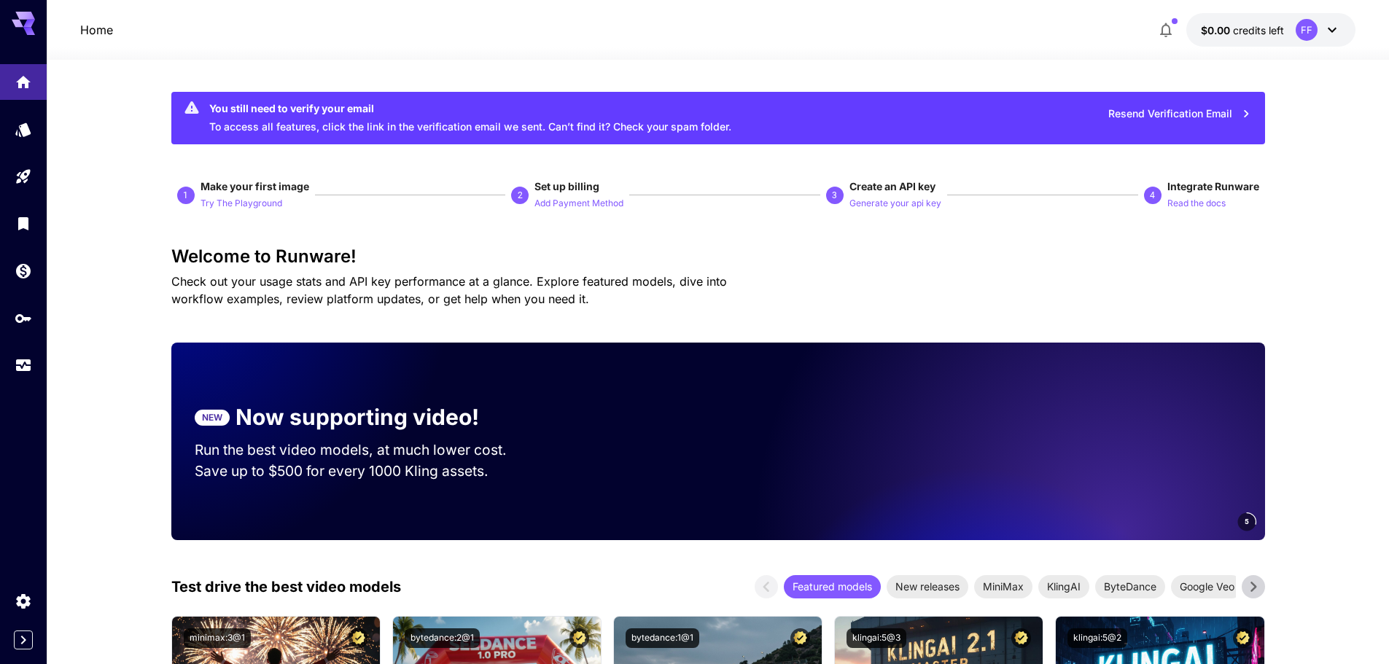
click at [644, 418] on div "5" at bounding box center [916, 442] width 695 height 198
click at [1319, 32] on div "FF" at bounding box center [1317, 30] width 45 height 22
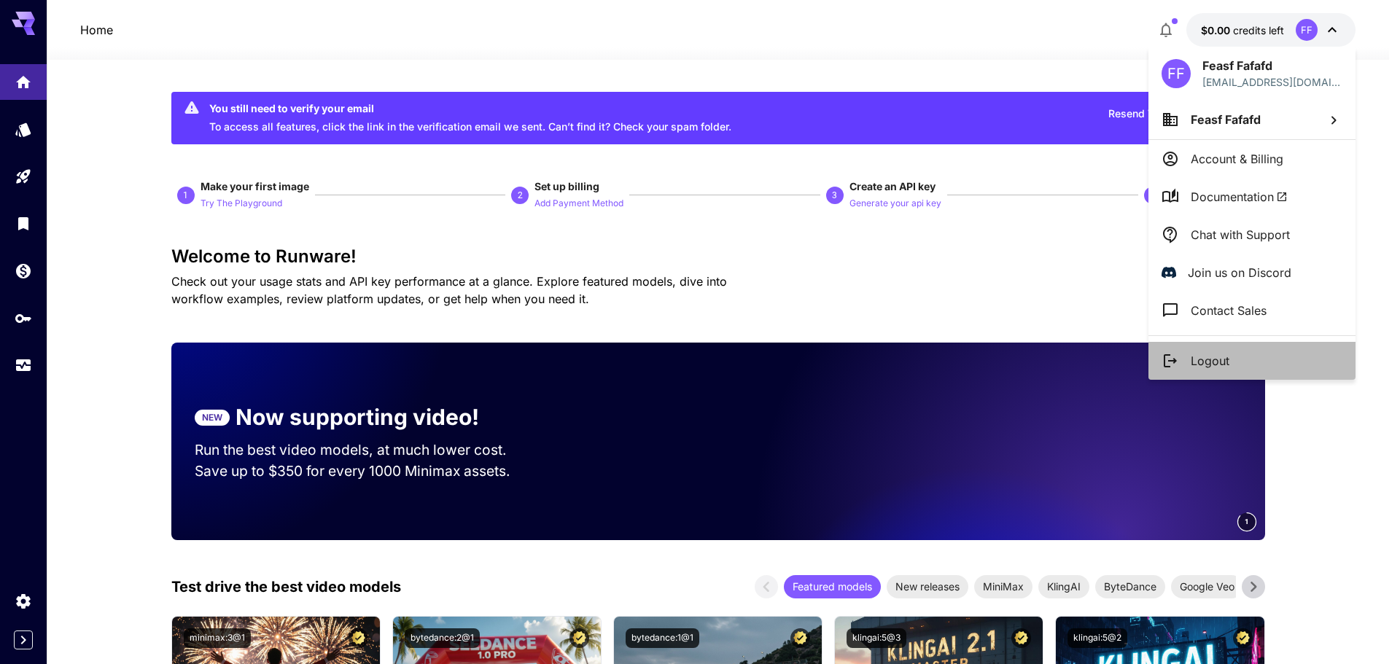
click at [1221, 359] on p "Logout" at bounding box center [1209, 360] width 39 height 17
